Goal: Transaction & Acquisition: Subscribe to service/newsletter

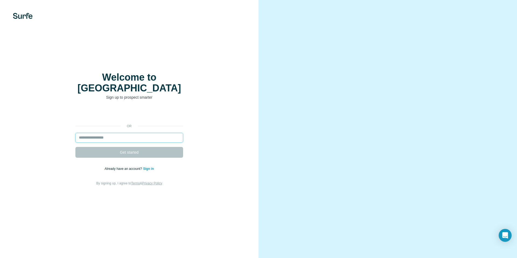
click at [108, 133] on input "email" at bounding box center [129, 138] width 108 height 10
type input "**********"
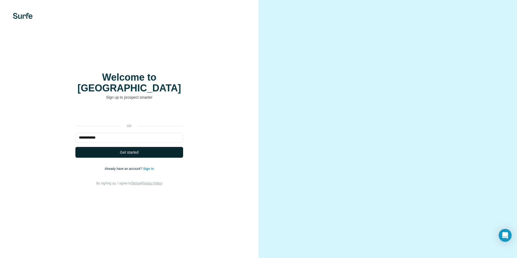
click at [123, 150] on span "Get started" at bounding box center [129, 152] width 19 height 5
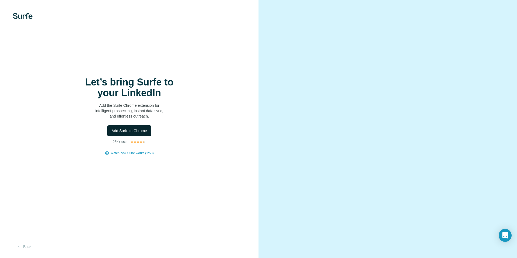
click at [127, 132] on span "Add Surfe to Chrome" at bounding box center [130, 130] width 36 height 5
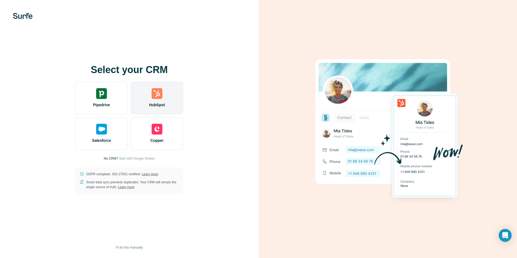
click at [156, 94] on img at bounding box center [157, 93] width 11 height 11
click at [154, 91] on img at bounding box center [157, 93] width 11 height 11
click at [155, 92] on img at bounding box center [157, 93] width 11 height 11
click at [156, 93] on img at bounding box center [157, 93] width 11 height 11
click at [159, 96] on img at bounding box center [157, 93] width 11 height 11
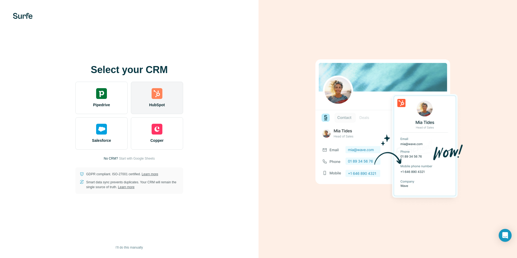
click at [157, 93] on img at bounding box center [157, 93] width 11 height 11
click at [156, 94] on img at bounding box center [157, 93] width 11 height 11
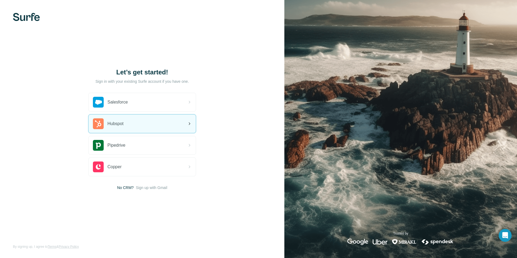
click at [117, 123] on span "Hubspot" at bounding box center [115, 123] width 16 height 6
click at [118, 125] on span "Hubspot" at bounding box center [115, 123] width 16 height 6
